Goal: Information Seeking & Learning: Find specific page/section

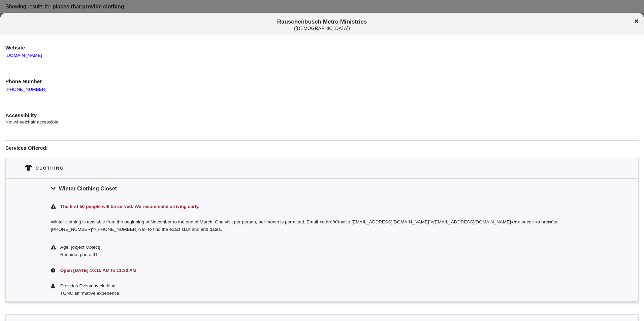
scroll to position [67, 0]
click at [634, 22] on icon at bounding box center [636, 21] width 4 height 5
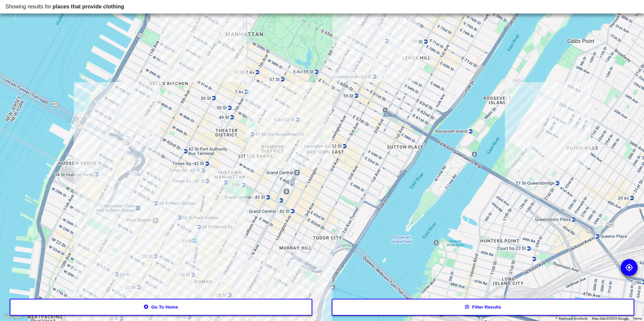
drag, startPoint x: 188, startPoint y: 239, endPoint x: 202, endPoint y: 147, distance: 92.7
click at [202, 147] on div at bounding box center [322, 160] width 644 height 321
click at [149, 220] on div at bounding box center [322, 160] width 644 height 321
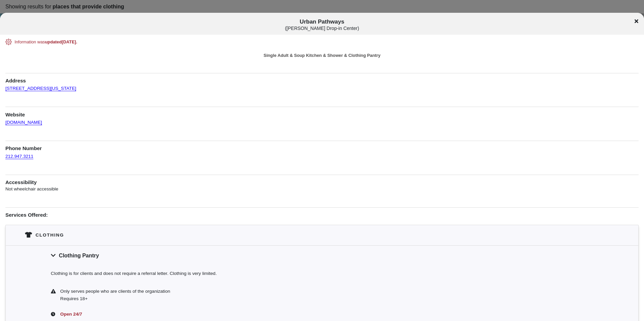
click at [635, 21] on icon at bounding box center [636, 21] width 4 height 5
